Goal: Navigation & Orientation: Find specific page/section

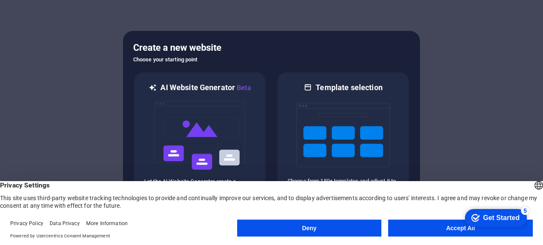
click at [446, 229] on button "Accept All" at bounding box center [460, 228] width 145 height 17
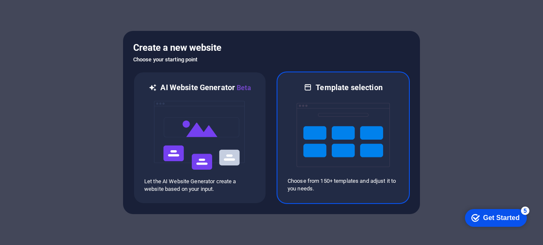
click at [337, 124] on img at bounding box center [342, 135] width 93 height 85
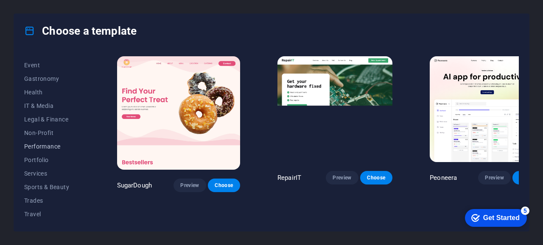
scroll to position [170, 0]
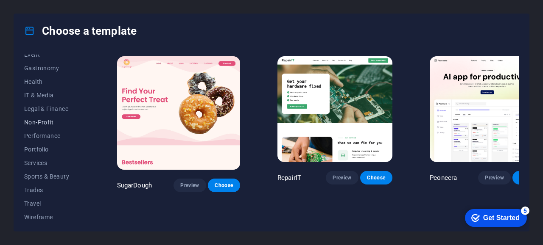
click at [46, 123] on span "Non-Profit" at bounding box center [52, 122] width 56 height 7
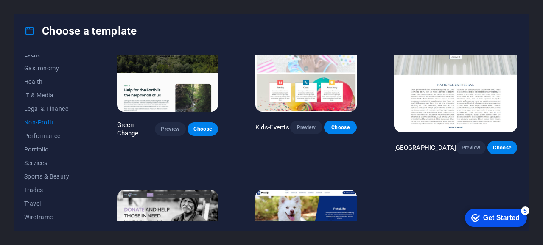
scroll to position [0, 0]
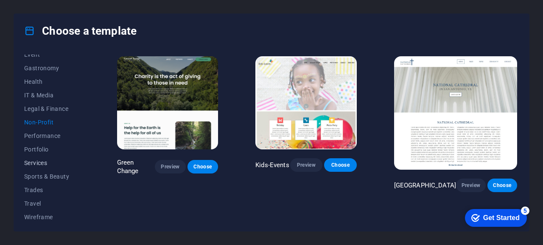
click at [39, 163] on span "Services" at bounding box center [52, 163] width 56 height 7
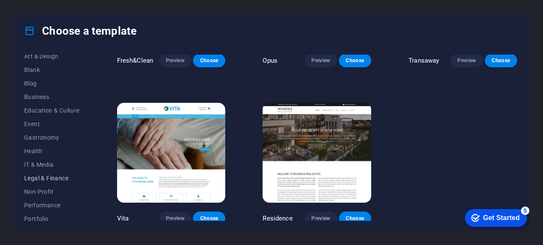
scroll to position [87, 0]
click at [42, 110] on span "Business" at bounding box center [52, 109] width 56 height 7
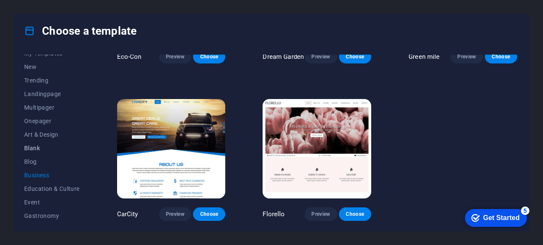
scroll to position [0, 0]
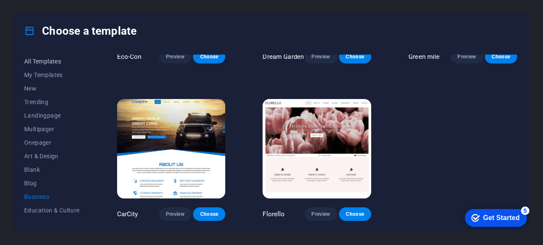
click at [46, 61] on span "All Templates" at bounding box center [52, 61] width 56 height 7
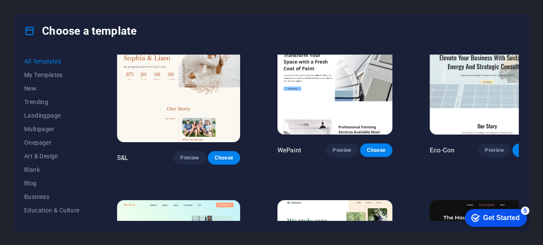
scroll to position [382, 0]
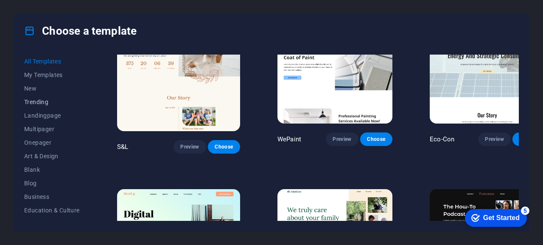
click at [34, 100] on span "Trending" at bounding box center [52, 102] width 56 height 7
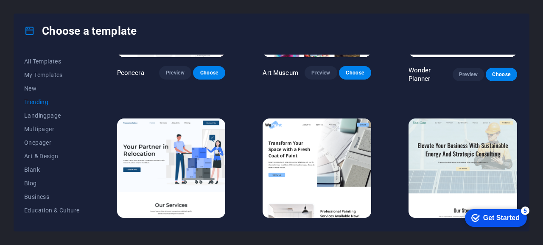
scroll to position [135, 0]
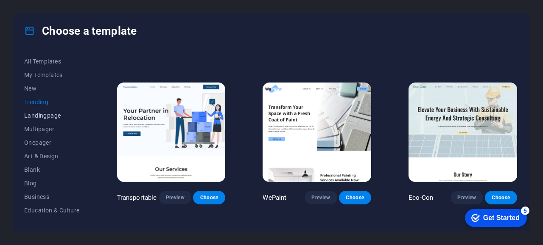
click at [46, 117] on span "Landingpage" at bounding box center [52, 115] width 56 height 7
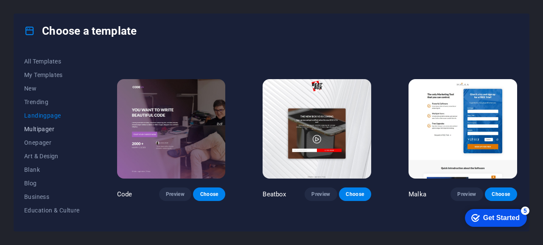
click at [46, 129] on span "Multipager" at bounding box center [52, 129] width 56 height 7
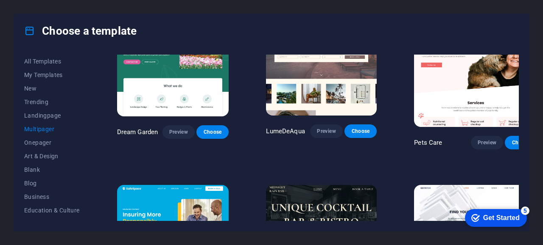
scroll to position [771, 0]
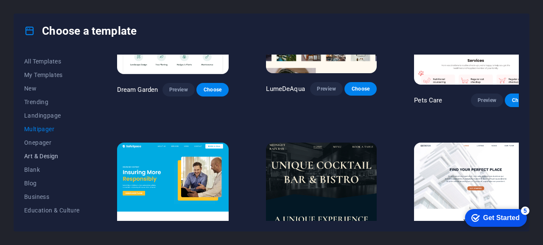
click at [40, 153] on span "Art & Design" at bounding box center [52, 156] width 56 height 7
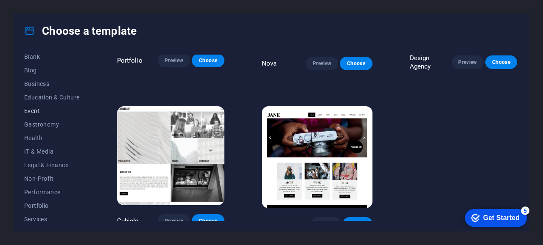
scroll to position [127, 0]
click at [46, 134] on span "IT & Media" at bounding box center [52, 137] width 56 height 7
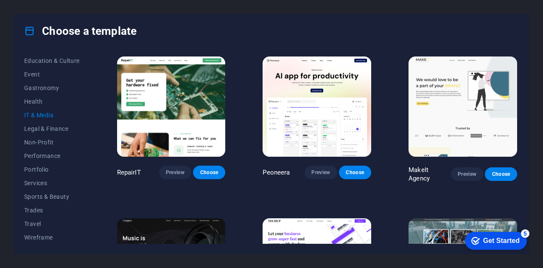
scroll to position [71, 0]
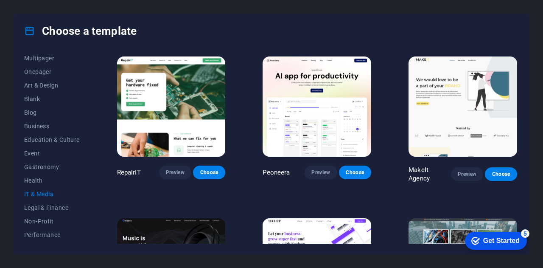
click at [31, 31] on icon at bounding box center [29, 30] width 11 height 11
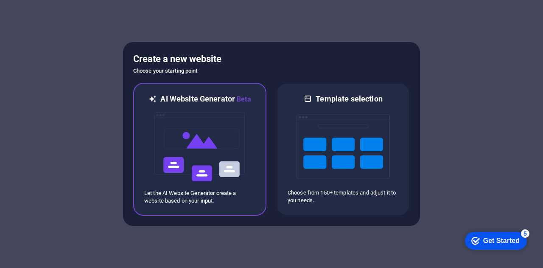
click at [210, 144] on img at bounding box center [199, 146] width 93 height 85
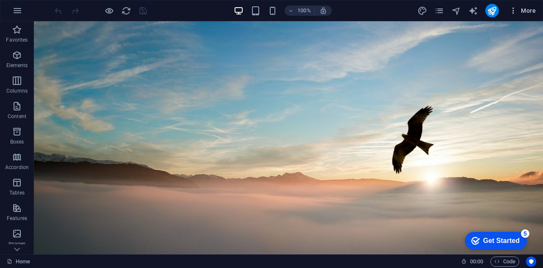
click at [0, 0] on icon "button" at bounding box center [0, 0] width 0 height 0
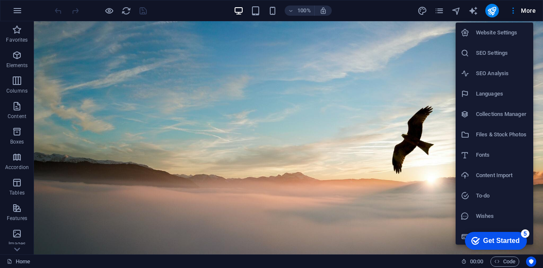
scroll to position [2, 0]
click at [371, 7] on div at bounding box center [271, 134] width 543 height 268
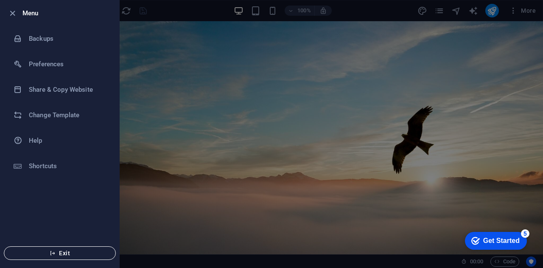
click at [61, 251] on span "Exit" at bounding box center [60, 252] width 98 height 7
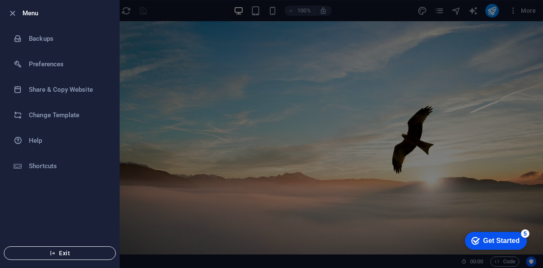
click at [60, 254] on span "Exit" at bounding box center [60, 252] width 98 height 7
